Goal: Check status: Check status

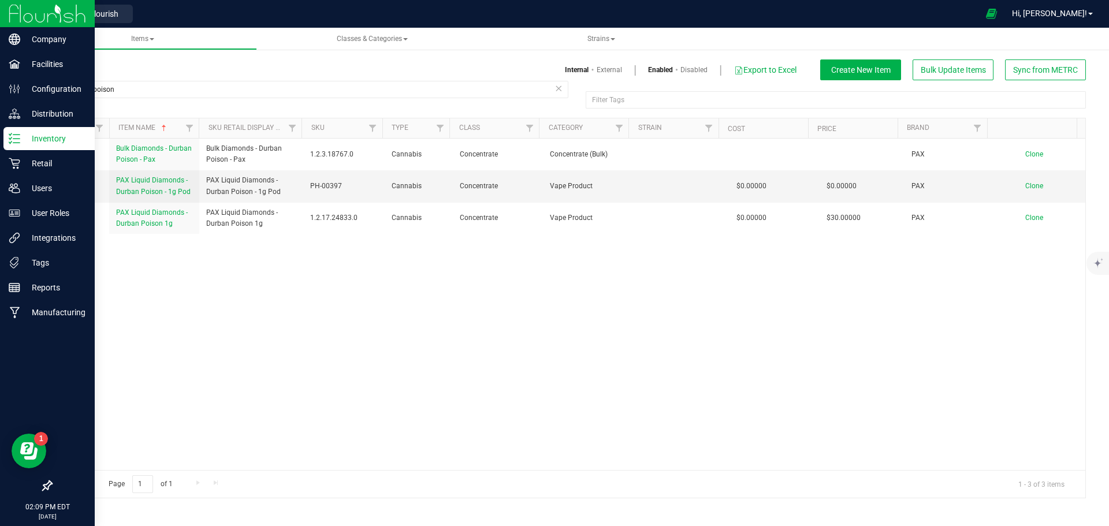
click at [14, 6] on img at bounding box center [47, 13] width 77 height 27
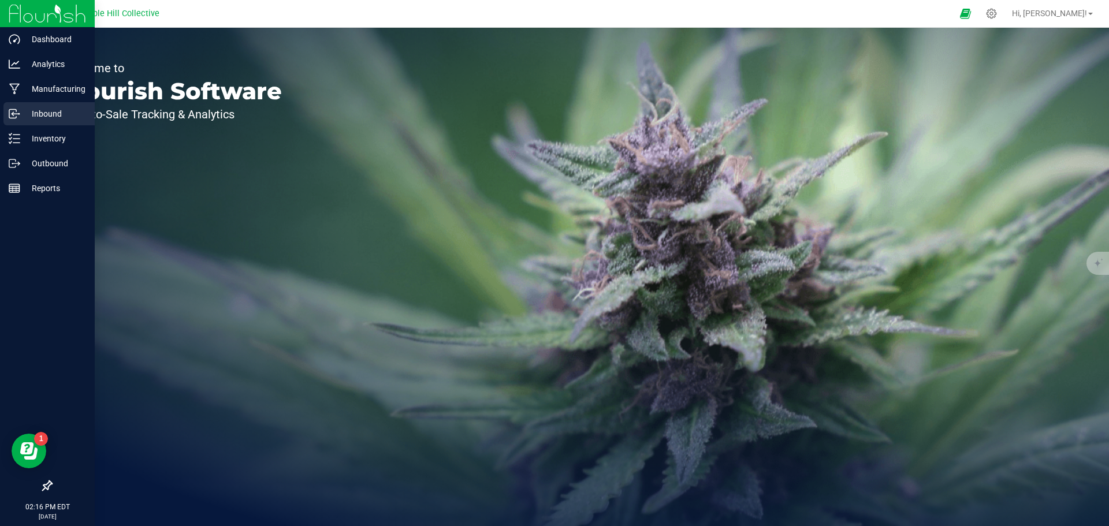
click at [31, 118] on p "Inbound" at bounding box center [54, 114] width 69 height 14
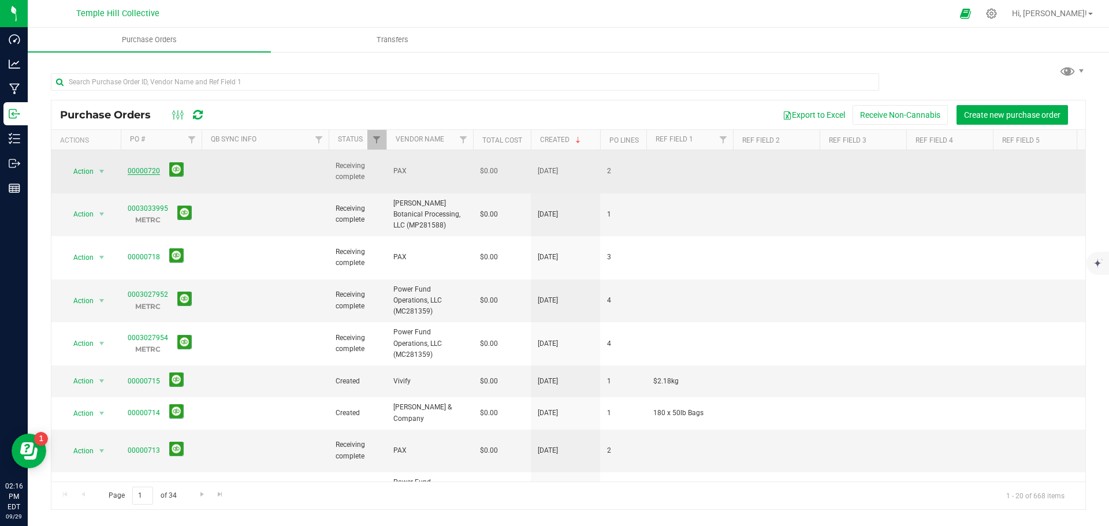
click at [148, 167] on link "00000720" at bounding box center [144, 171] width 32 height 8
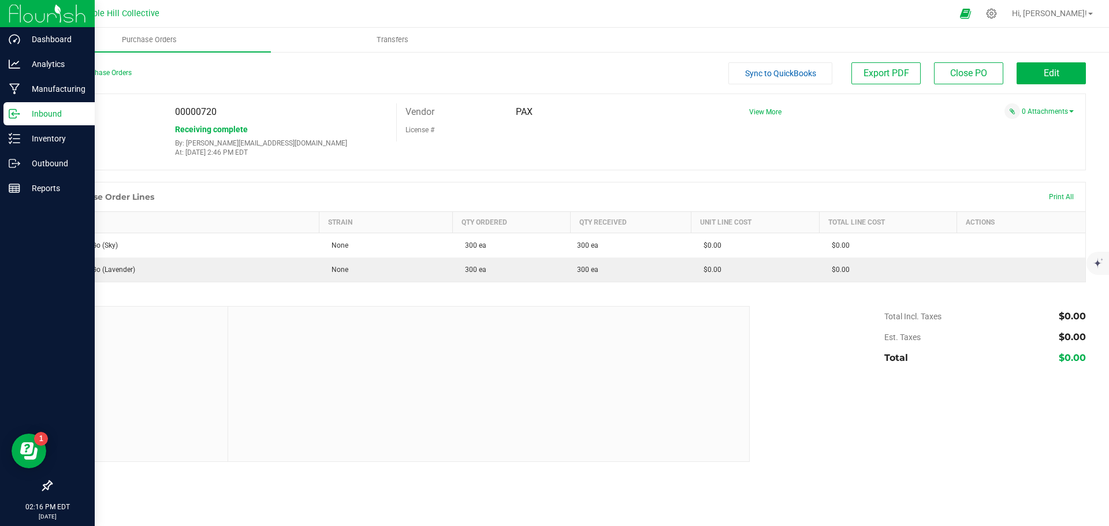
click at [21, 11] on img at bounding box center [47, 13] width 77 height 27
